Goal: Find specific page/section: Find specific page/section

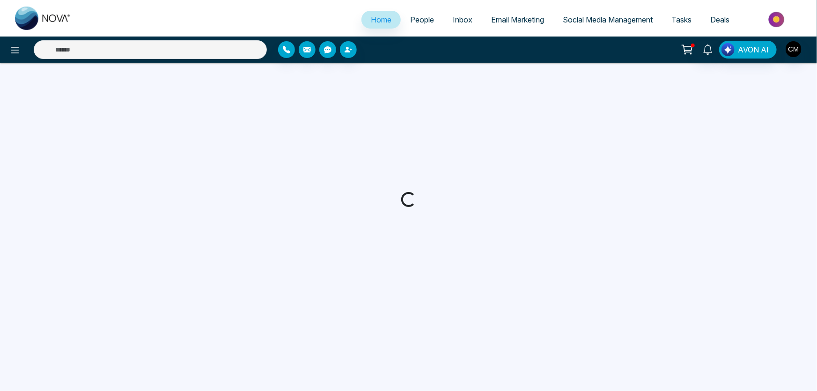
select select "*"
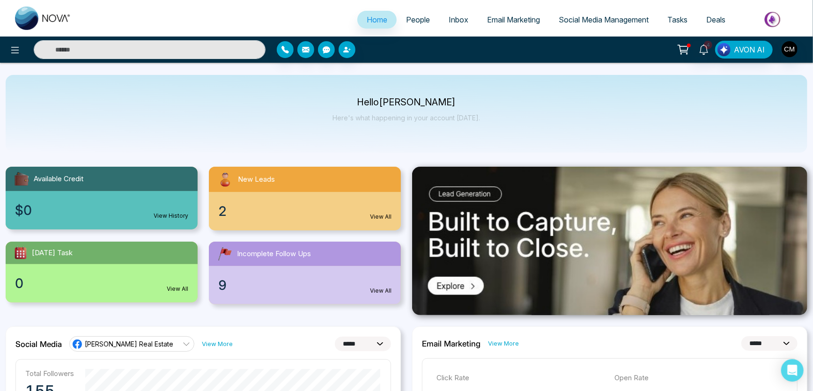
click at [423, 15] on span "People" at bounding box center [418, 19] width 24 height 9
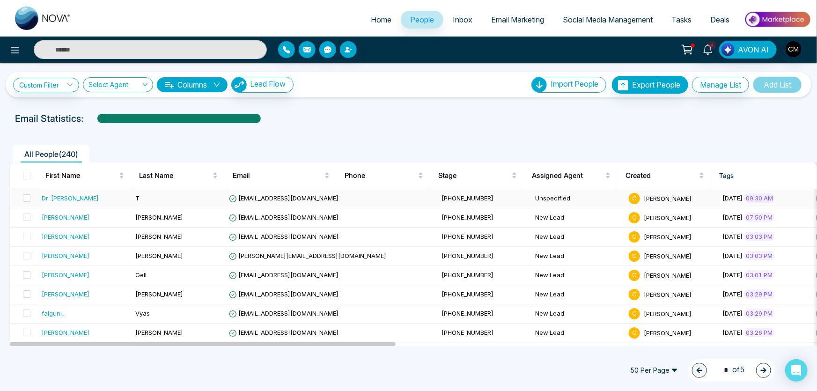
click at [184, 199] on td "T" at bounding box center [179, 198] width 94 height 19
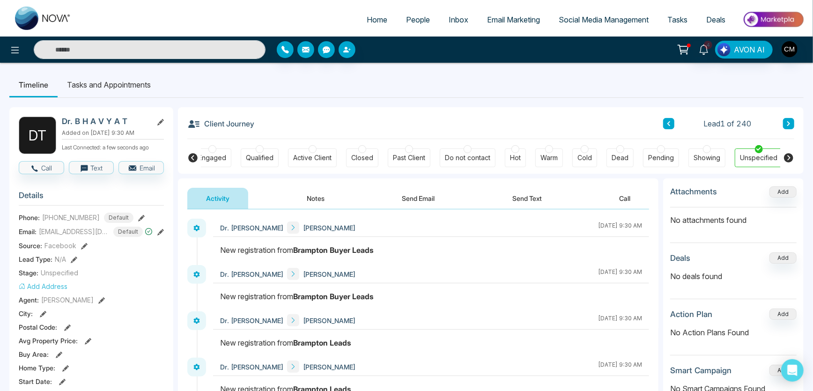
click at [318, 197] on button "Notes" at bounding box center [315, 198] width 55 height 21
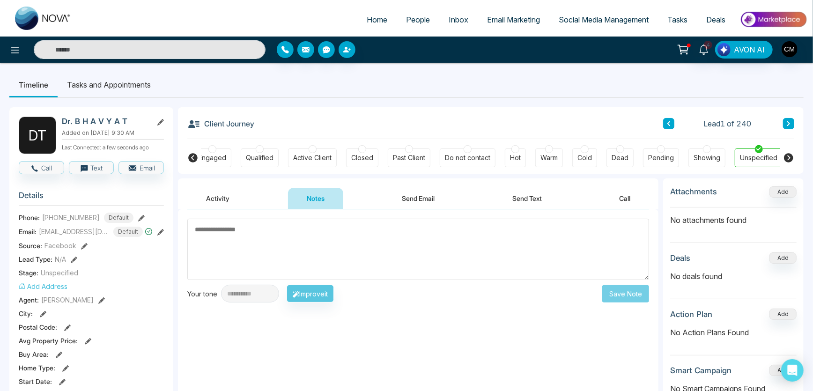
click at [426, 198] on button "Send Email" at bounding box center [419, 198] width 70 height 21
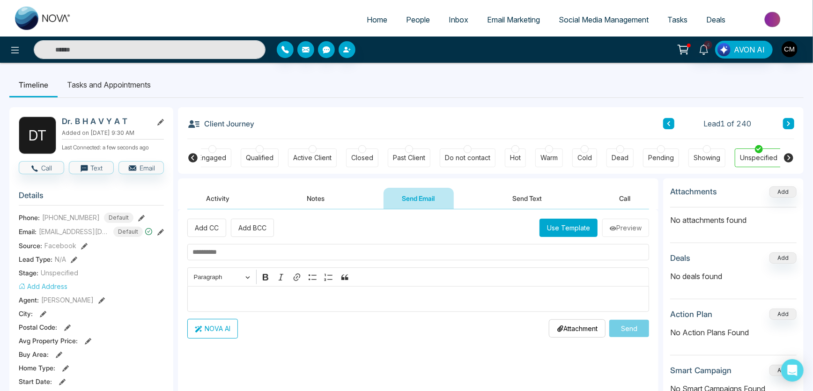
click at [234, 205] on button "Activity" at bounding box center [217, 198] width 61 height 21
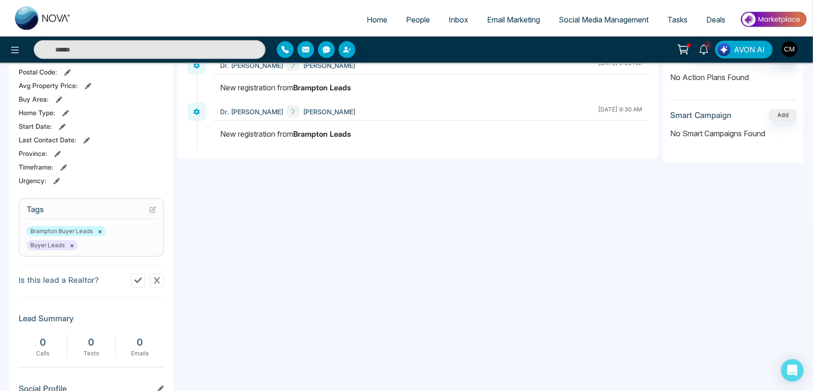
scroll to position [422, 0]
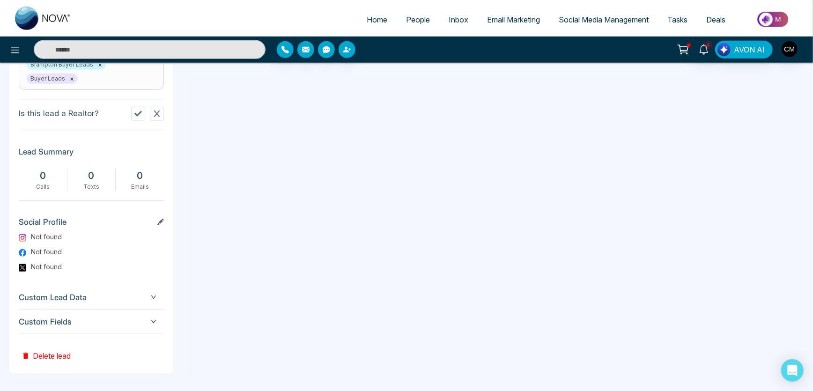
click at [121, 316] on span "Custom Fields" at bounding box center [91, 322] width 145 height 13
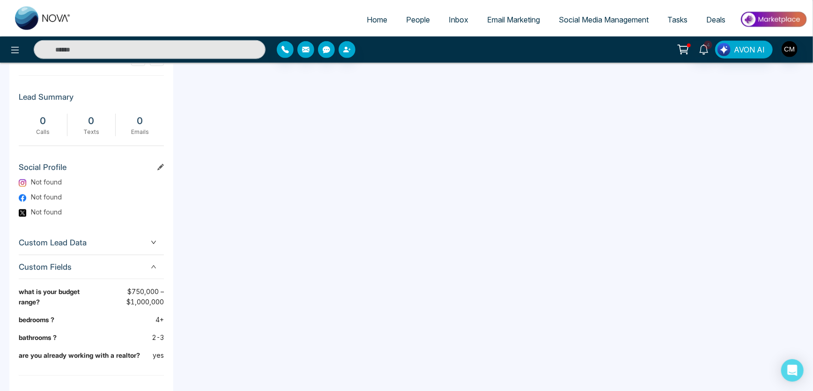
scroll to position [519, 0]
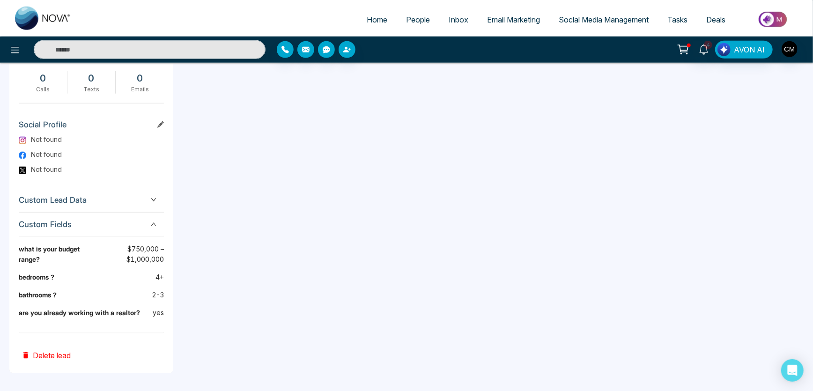
click at [41, 27] on img at bounding box center [43, 18] width 56 height 23
select select "*"
